Goal: Obtain resource: Obtain resource

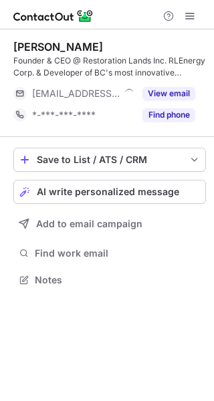
scroll to position [271, 214]
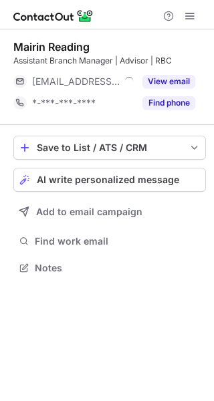
scroll to position [259, 214]
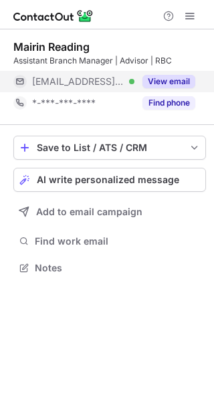
click at [163, 82] on button "View email" at bounding box center [169, 81] width 53 height 13
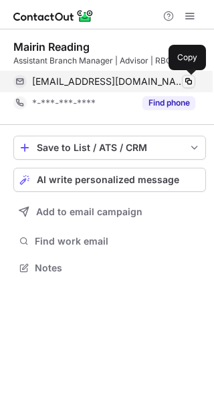
click at [189, 81] on span at bounding box center [188, 81] width 11 height 11
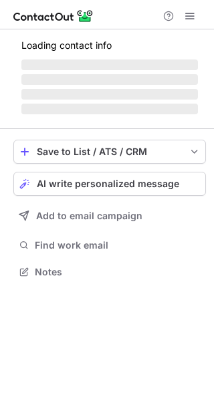
scroll to position [271, 214]
